Goal: Task Accomplishment & Management: Complete application form

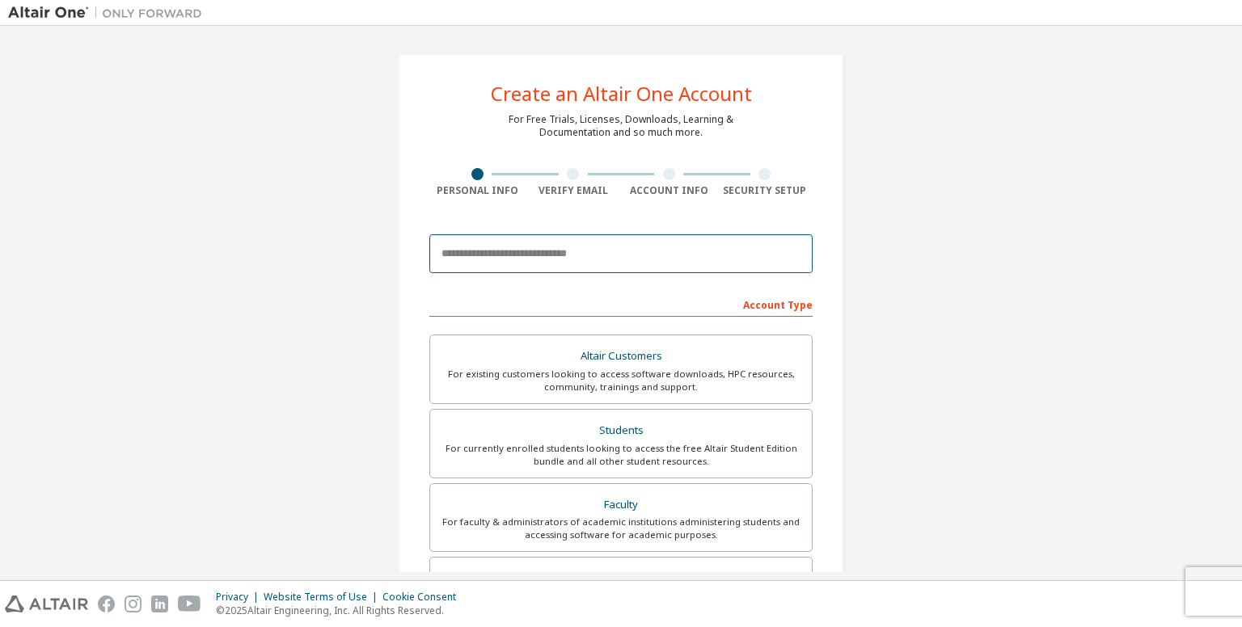
click at [585, 245] on body "Create an Altair One Account For Free Trials, Licenses, Downloads, Learning & D…" at bounding box center [621, 313] width 1242 height 627
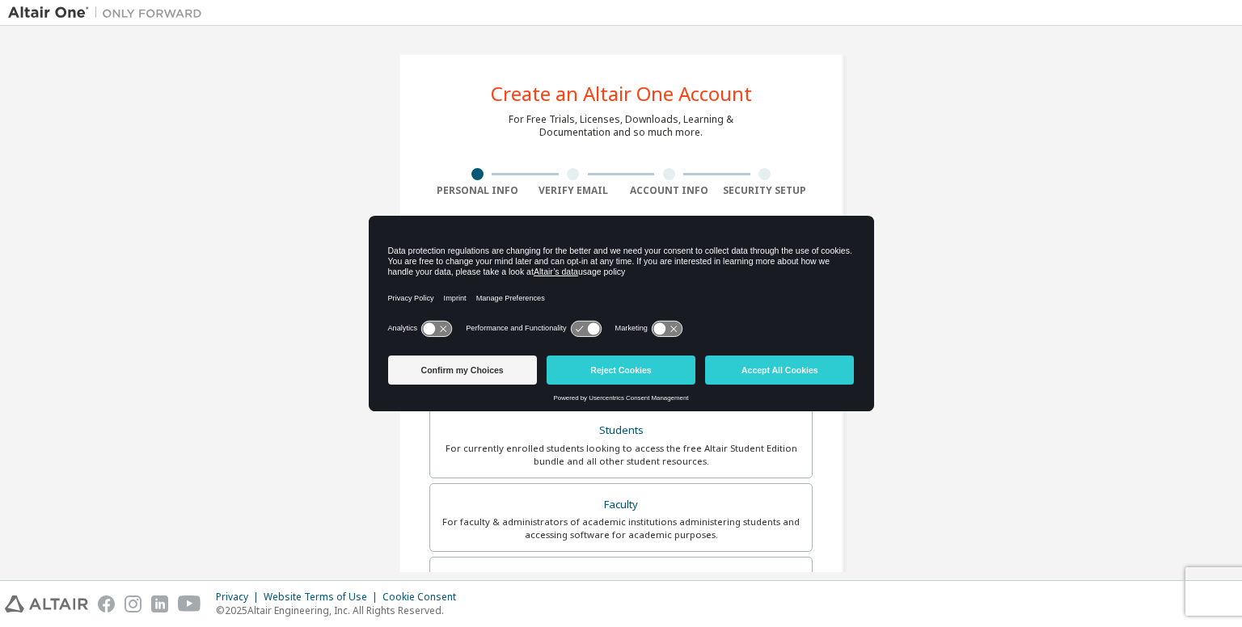
click at [580, 324] on icon at bounding box center [586, 328] width 30 height 15
click at [664, 327] on icon at bounding box center [659, 329] width 12 height 12
drag, startPoint x: 662, startPoint y: 327, endPoint x: 614, endPoint y: 326, distance: 48.5
click at [659, 326] on g at bounding box center [667, 328] width 30 height 15
click at [605, 322] on div "Analytics Performance and Functionality Marketing" at bounding box center [621, 333] width 467 height 32
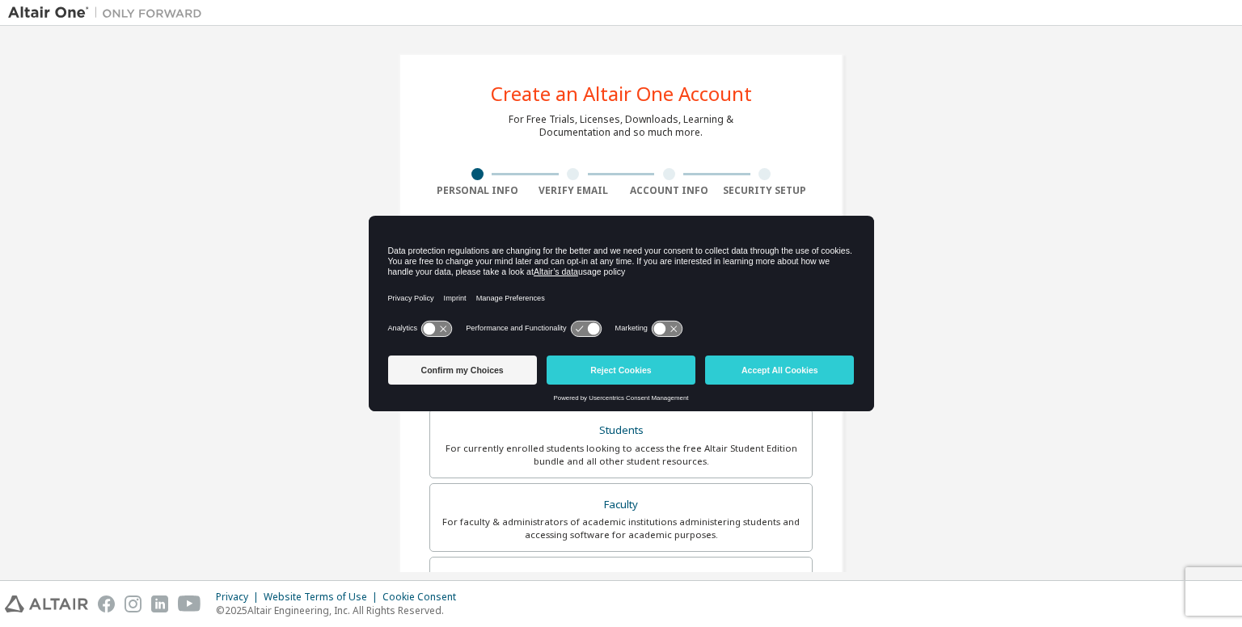
click at [600, 327] on div "Analytics Performance and Functionality Marketing" at bounding box center [621, 333] width 467 height 32
click at [591, 327] on icon at bounding box center [593, 329] width 12 height 12
drag, startPoint x: 582, startPoint y: 324, endPoint x: 571, endPoint y: 332, distance: 13.5
click at [573, 332] on icon at bounding box center [586, 328] width 30 height 15
click at [570, 334] on icon at bounding box center [586, 328] width 32 height 17
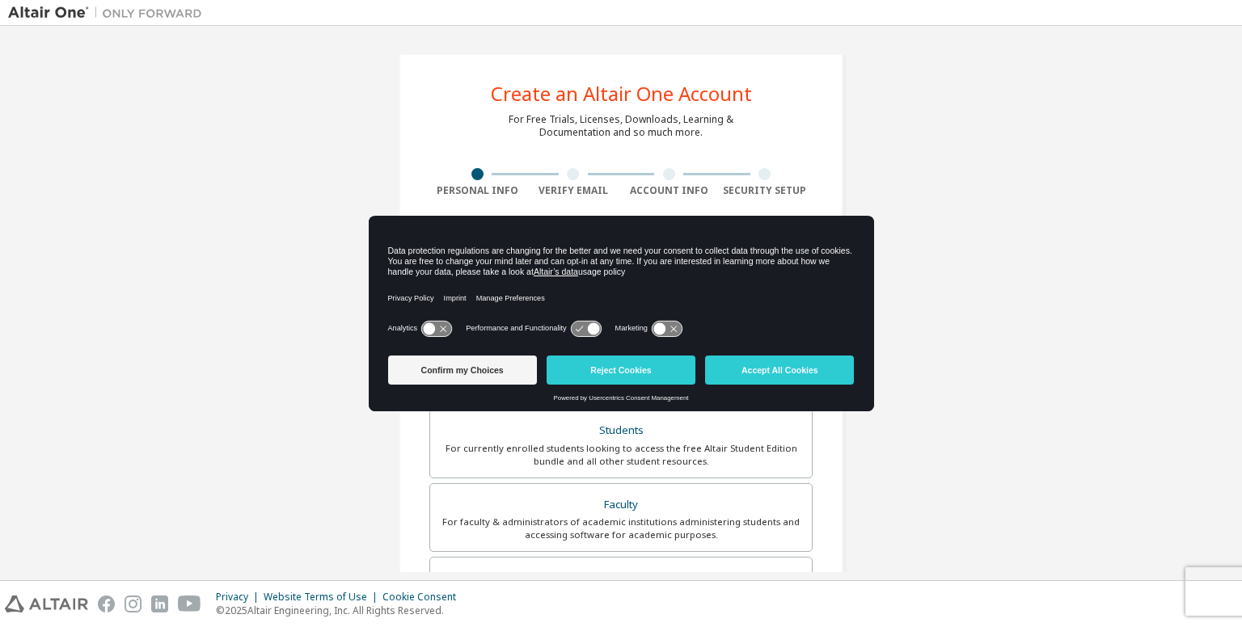
click at [571, 331] on icon at bounding box center [586, 328] width 30 height 15
drag, startPoint x: 569, startPoint y: 331, endPoint x: 582, endPoint y: 351, distance: 24.0
click at [572, 334] on icon at bounding box center [586, 328] width 30 height 15
click at [598, 365] on button "Reject Cookies" at bounding box center [621, 370] width 149 height 29
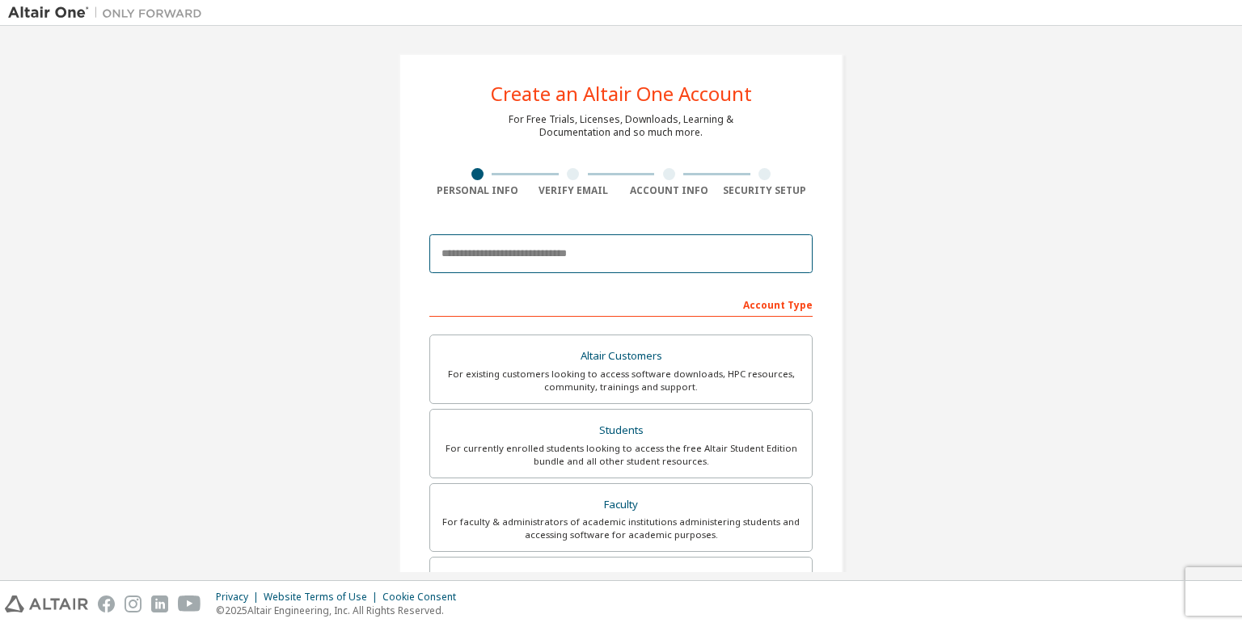
click at [592, 250] on input "email" at bounding box center [620, 253] width 383 height 39
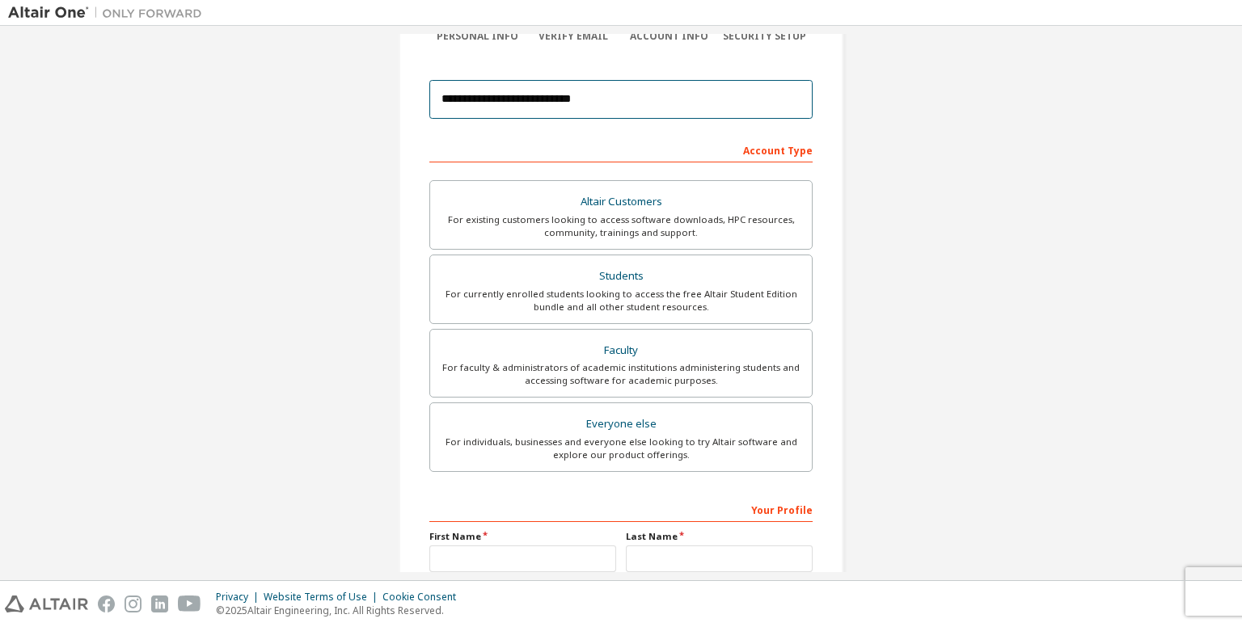
scroll to position [162, 0]
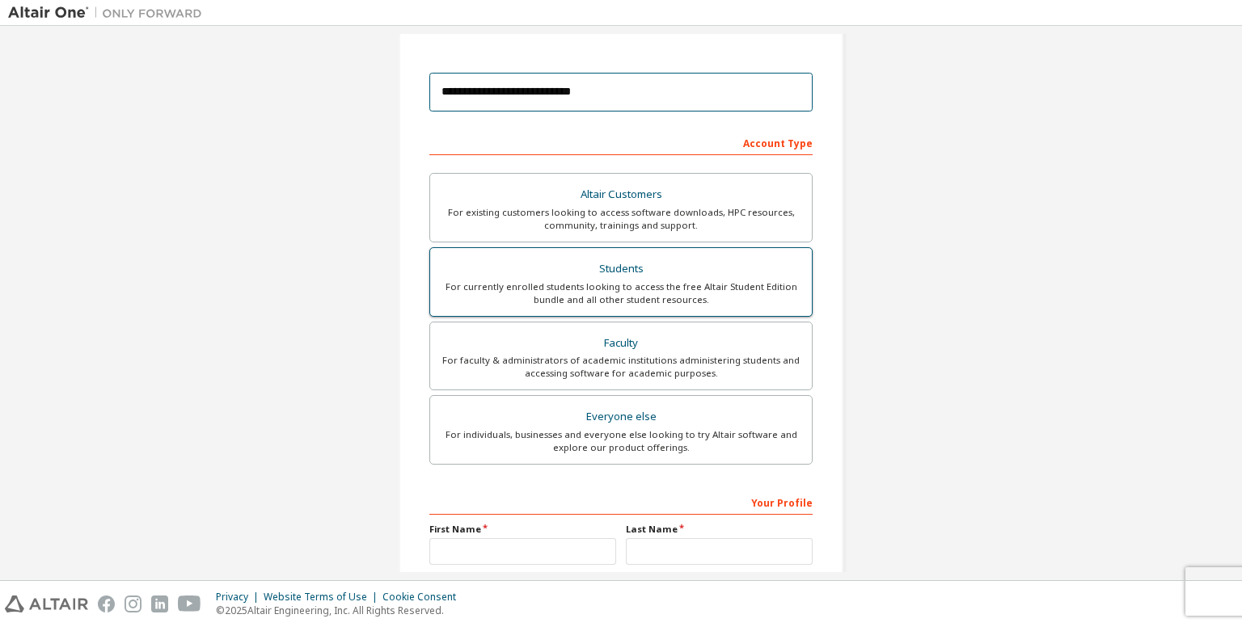
type input "**********"
click at [731, 298] on div "For currently enrolled students looking to access the free Altair Student Editi…" at bounding box center [621, 294] width 362 height 26
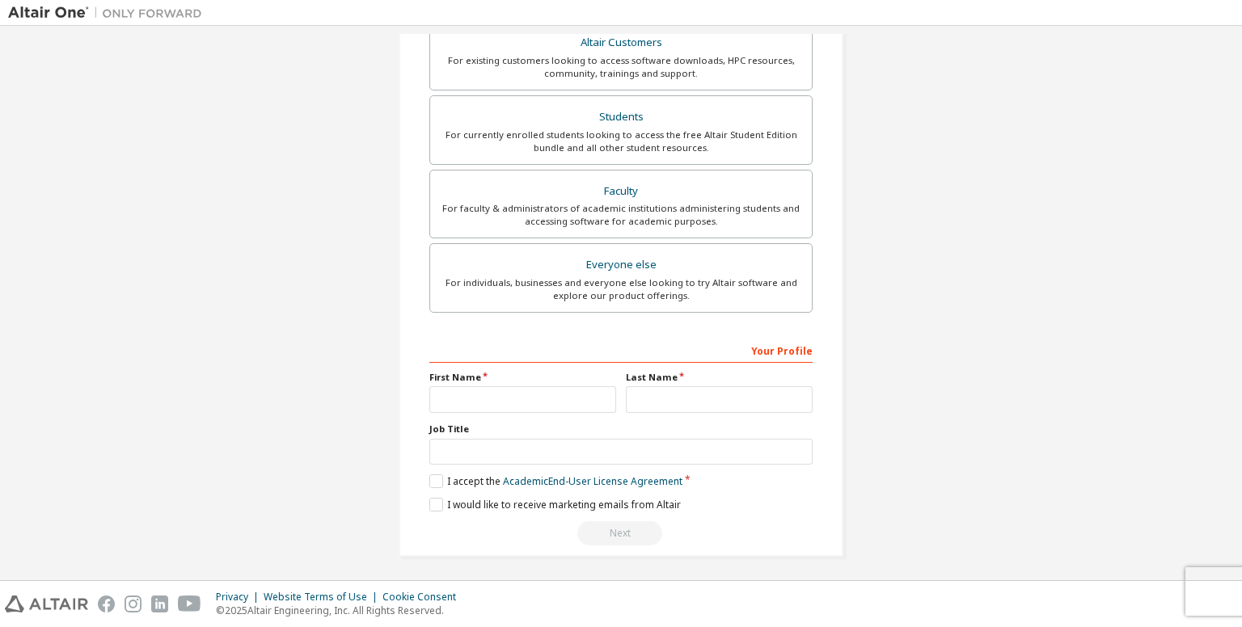
scroll to position [314, 0]
click at [566, 389] on input "text" at bounding box center [522, 400] width 187 height 27
type input "****"
click at [637, 379] on label "Last Name" at bounding box center [719, 377] width 187 height 13
click at [673, 398] on input "text" at bounding box center [719, 400] width 187 height 27
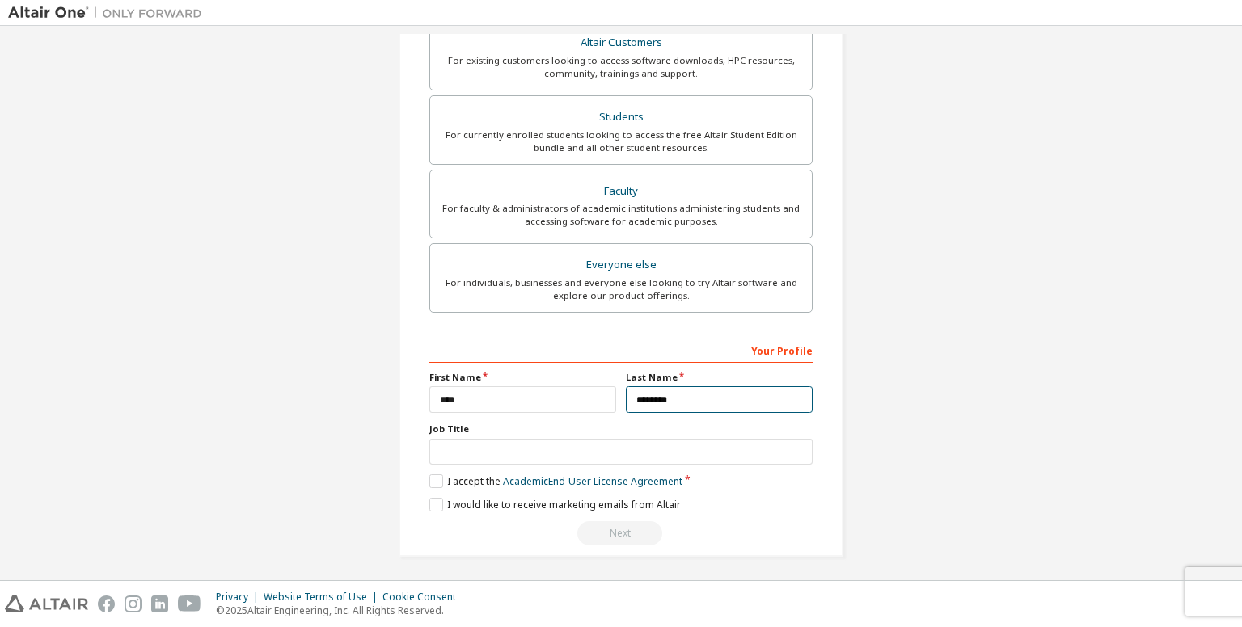
type input "********"
click at [567, 463] on div "Your Profile First Name **** Last Name ******** Job Title Please provide State/…" at bounding box center [620, 441] width 383 height 209
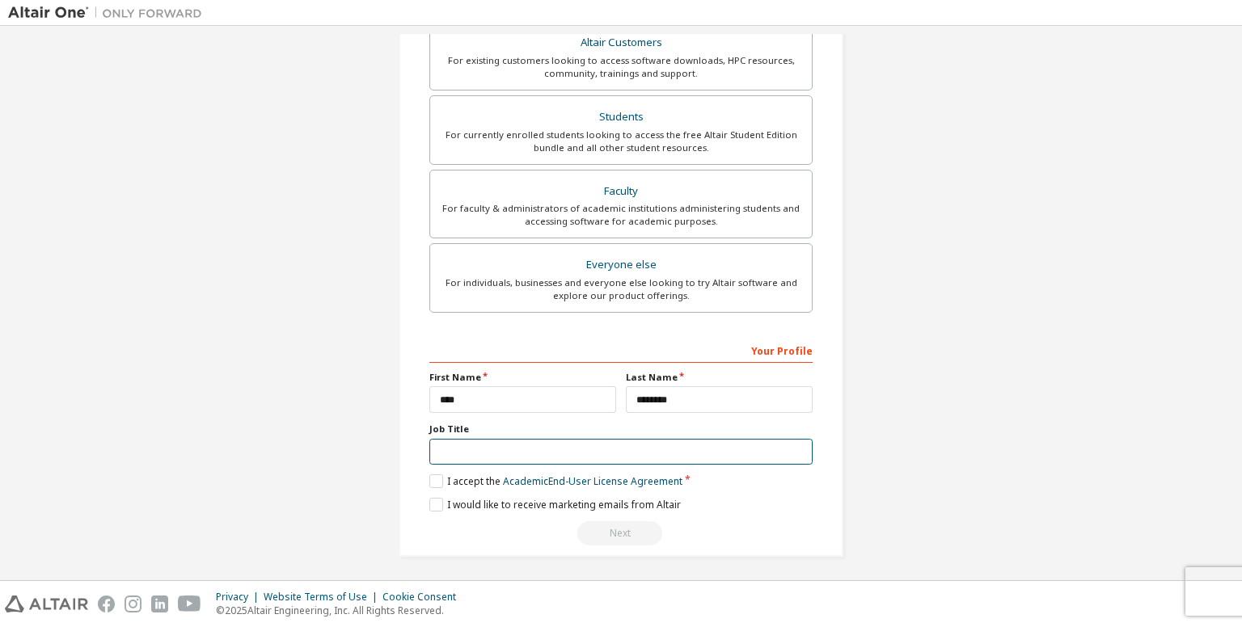
click at [558, 449] on input "text" at bounding box center [620, 452] width 383 height 27
type input "*******"
click at [458, 475] on label "I accept the Academic End-User License Agreement" at bounding box center [555, 482] width 253 height 14
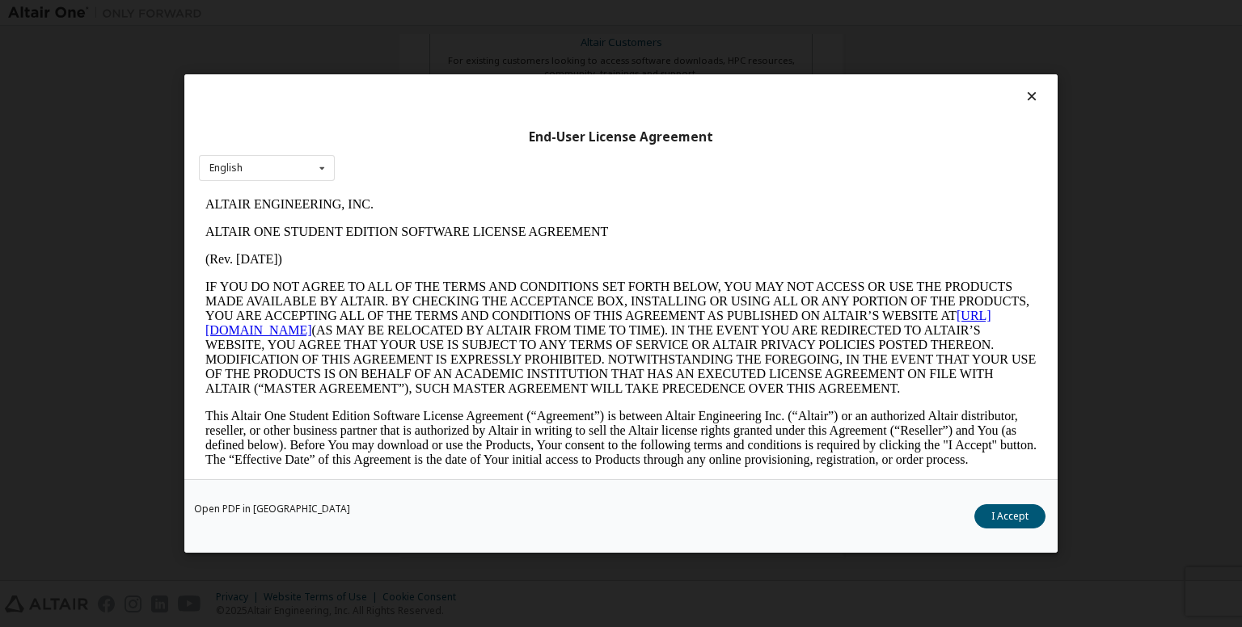
scroll to position [0, 0]
drag, startPoint x: 1015, startPoint y: 519, endPoint x: 998, endPoint y: 520, distance: 17.0
click at [1013, 517] on button "I Accept" at bounding box center [1009, 517] width 71 height 24
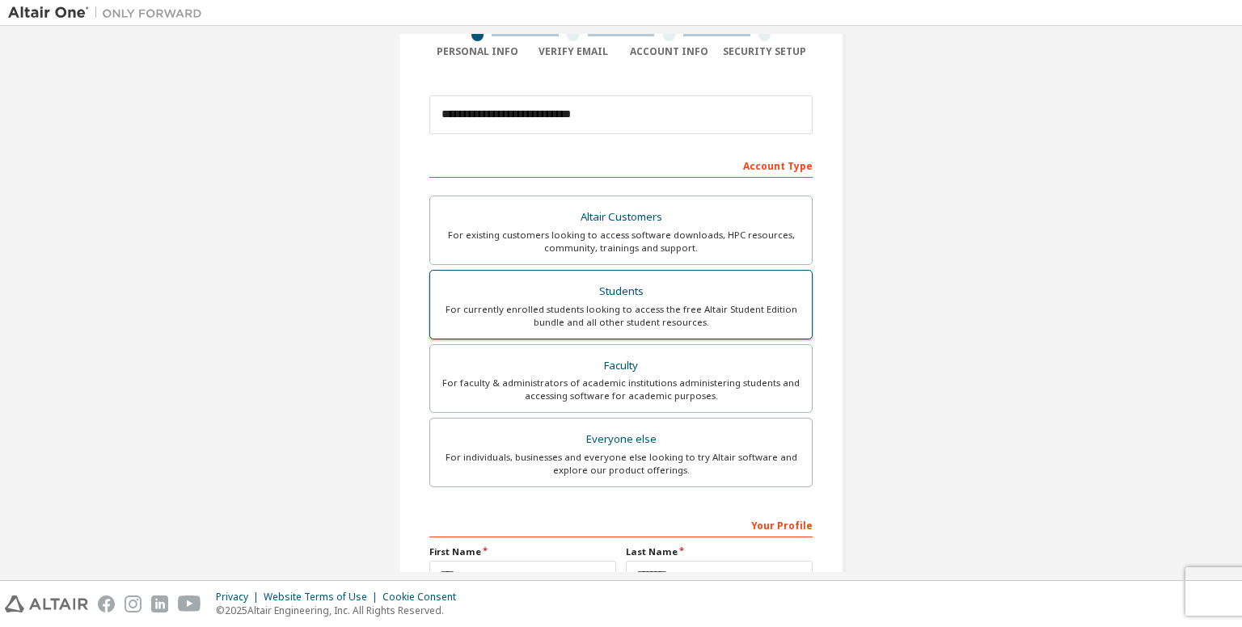
scroll to position [314, 0]
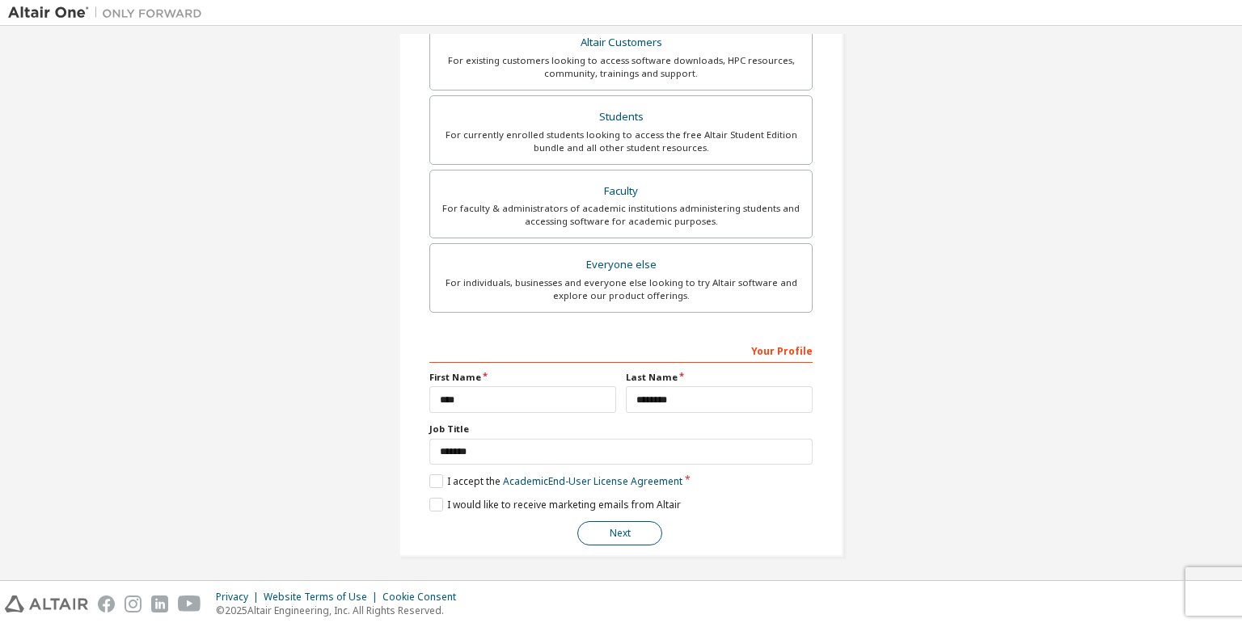
click at [631, 526] on button "Next" at bounding box center [619, 534] width 85 height 24
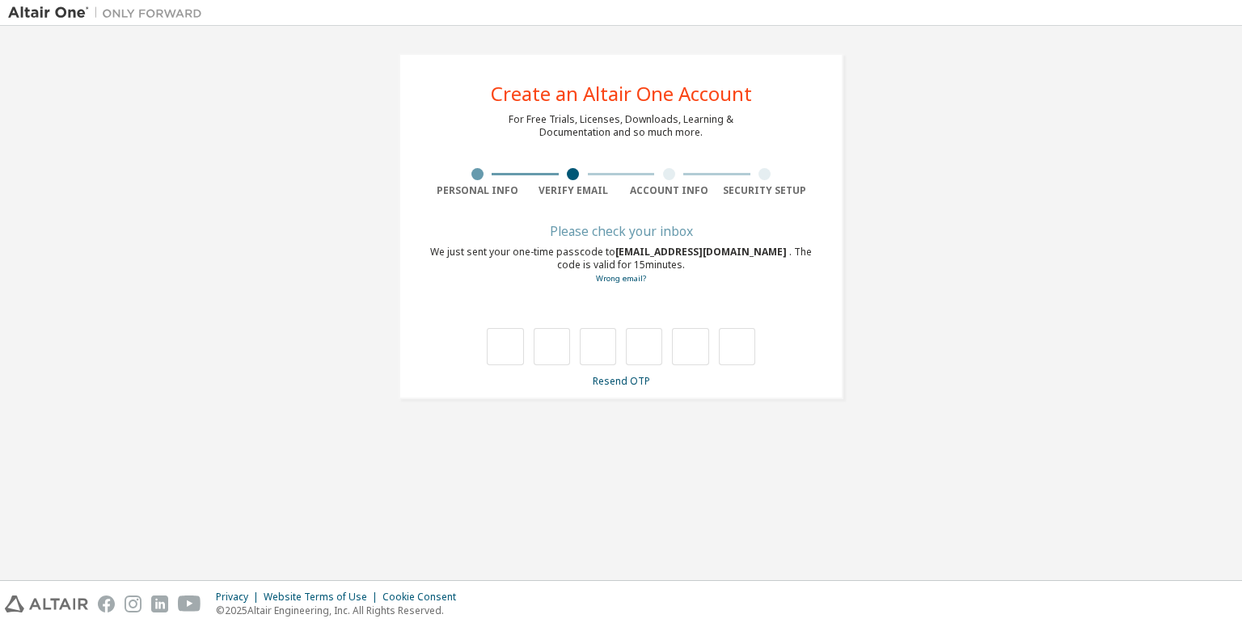
type input "*"
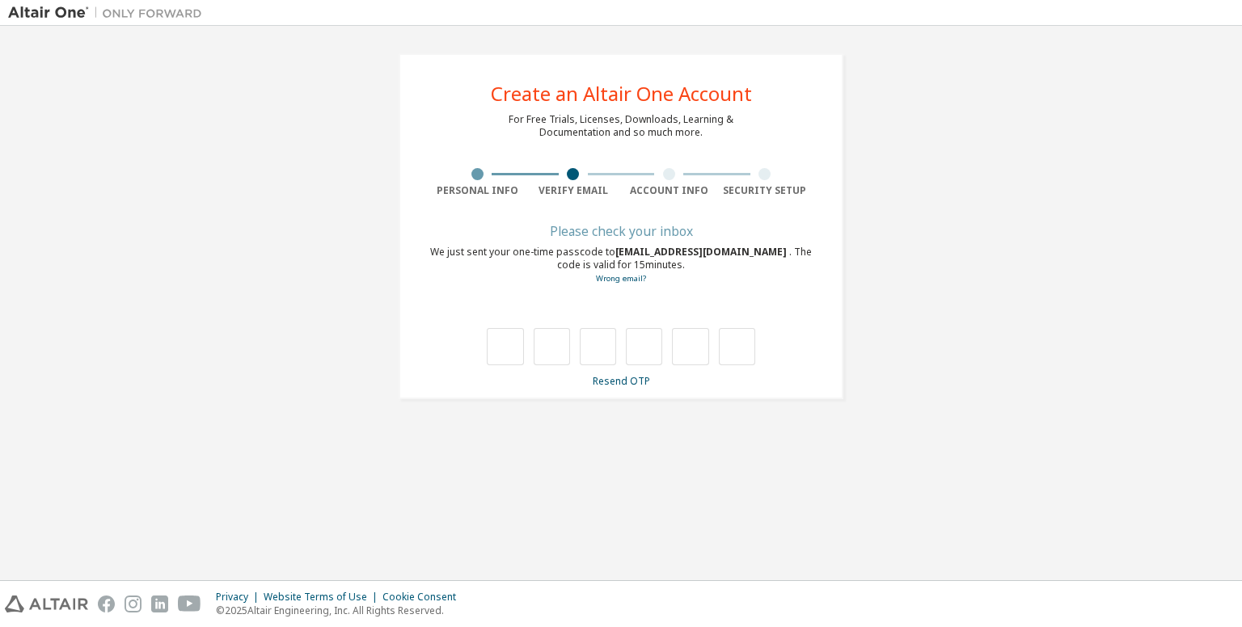
type input "*"
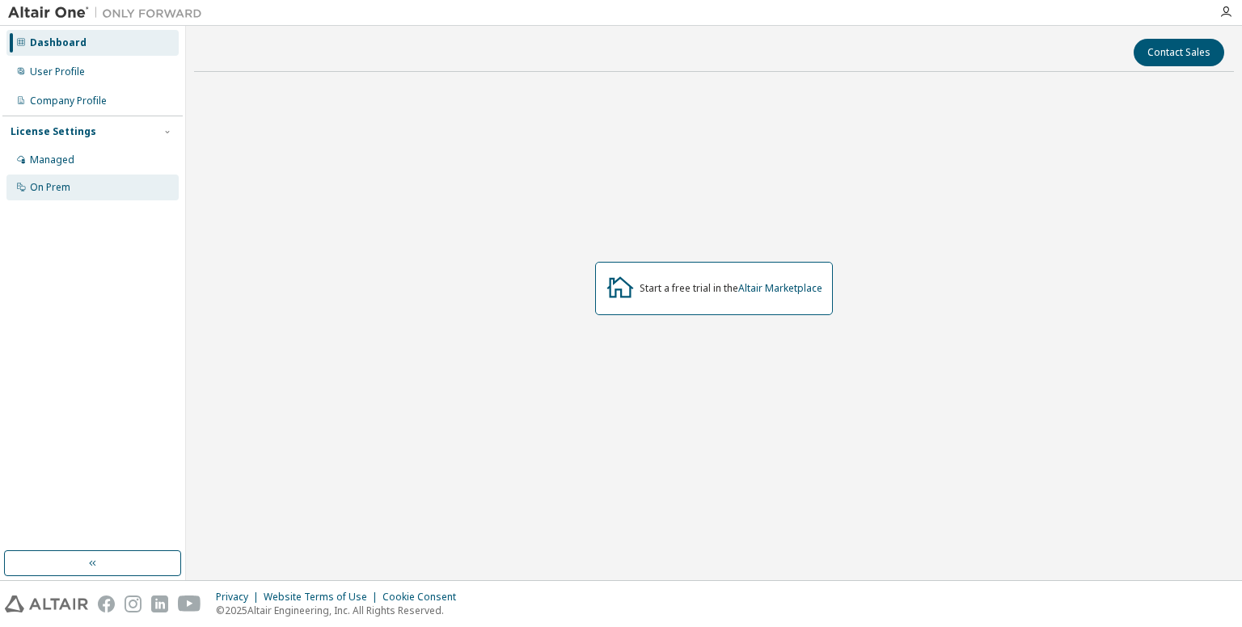
click at [78, 188] on div "On Prem" at bounding box center [92, 188] width 172 height 26
